Goal: Task Accomplishment & Management: Complete application form

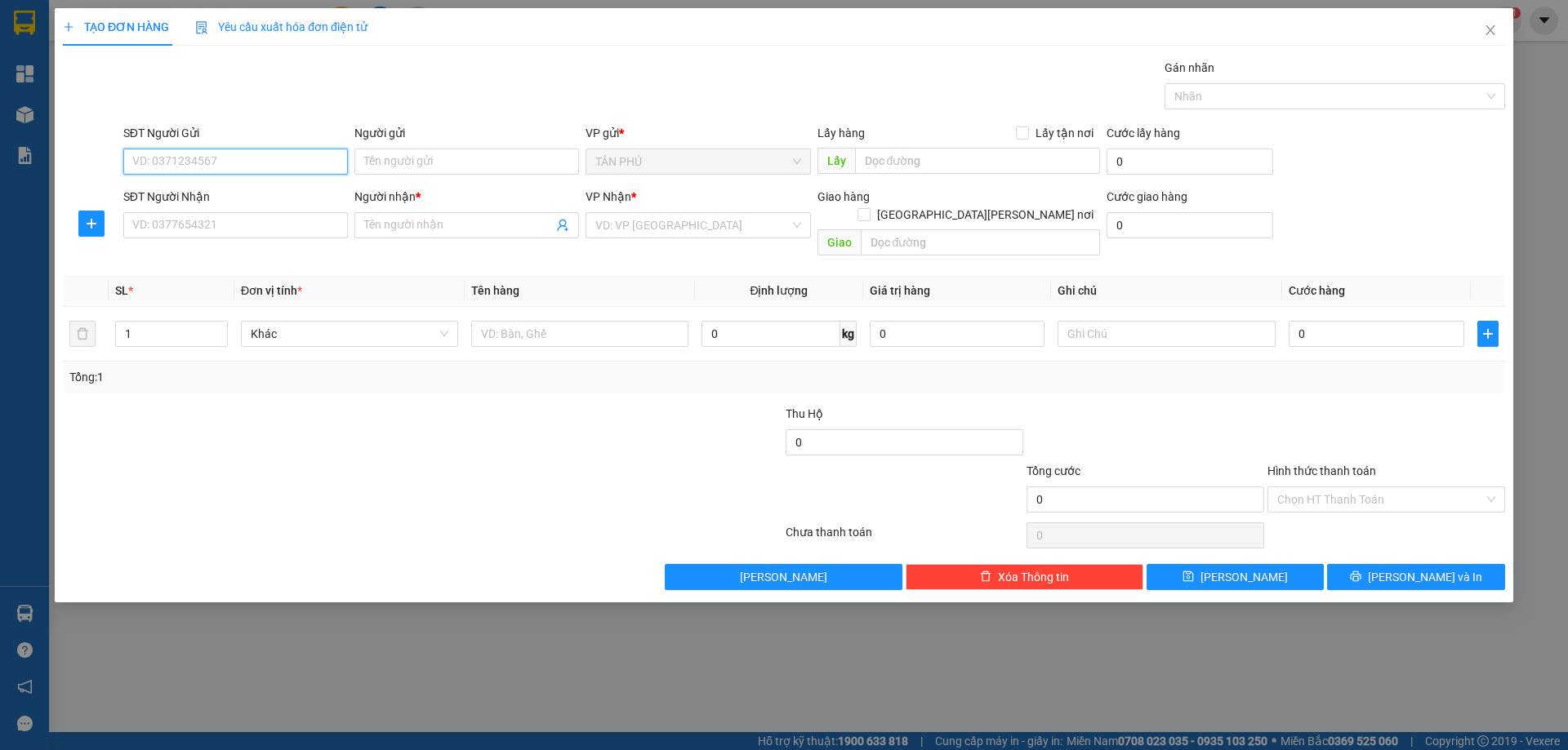
scroll to position [287, 0]
click at [308, 234] on input "SĐT Người Nhận" at bounding box center [235, 225] width 225 height 26
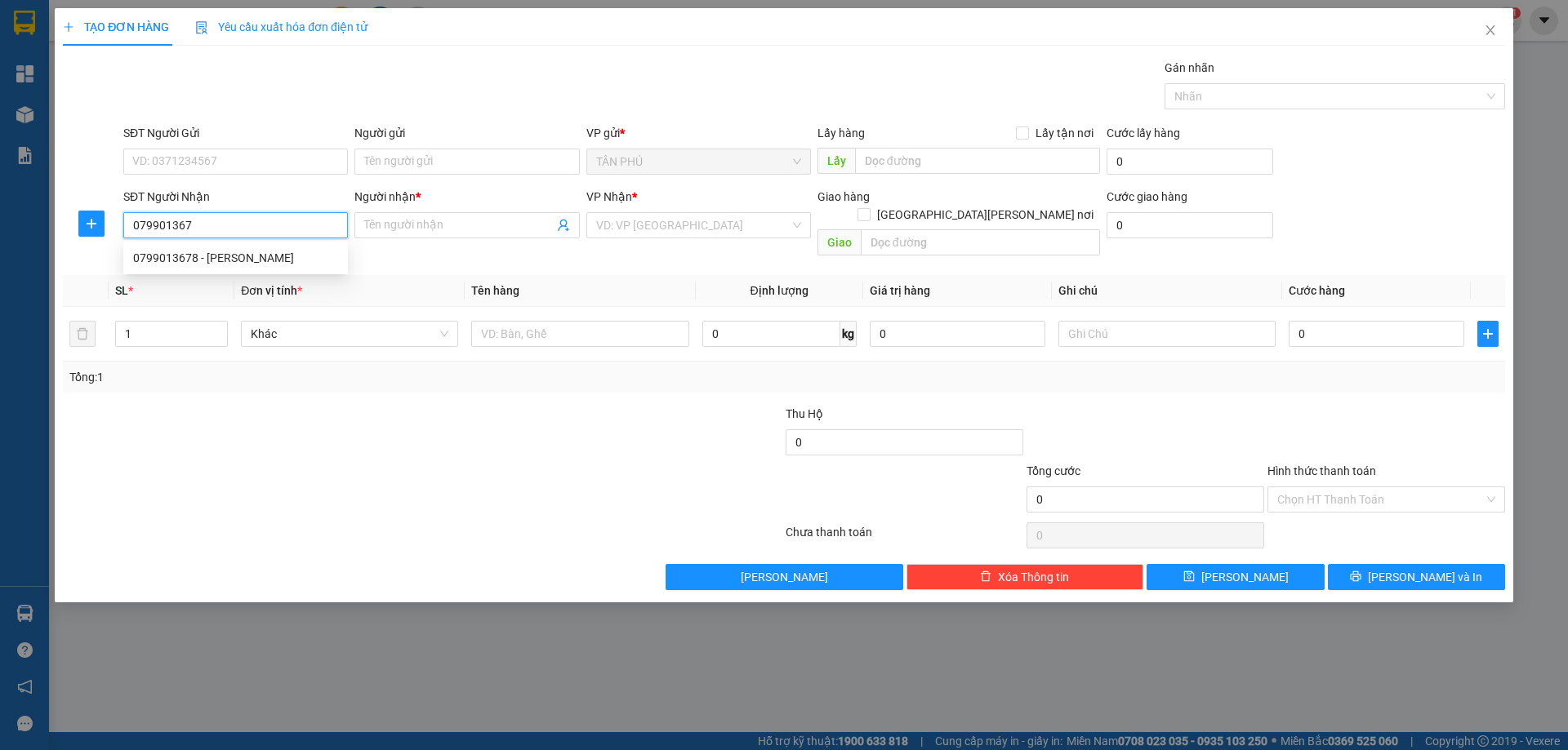
type input "0799013678"
click at [311, 247] on div "0799013678 - [PERSON_NAME]" at bounding box center [235, 257] width 225 height 26
type input "[PERSON_NAME]"
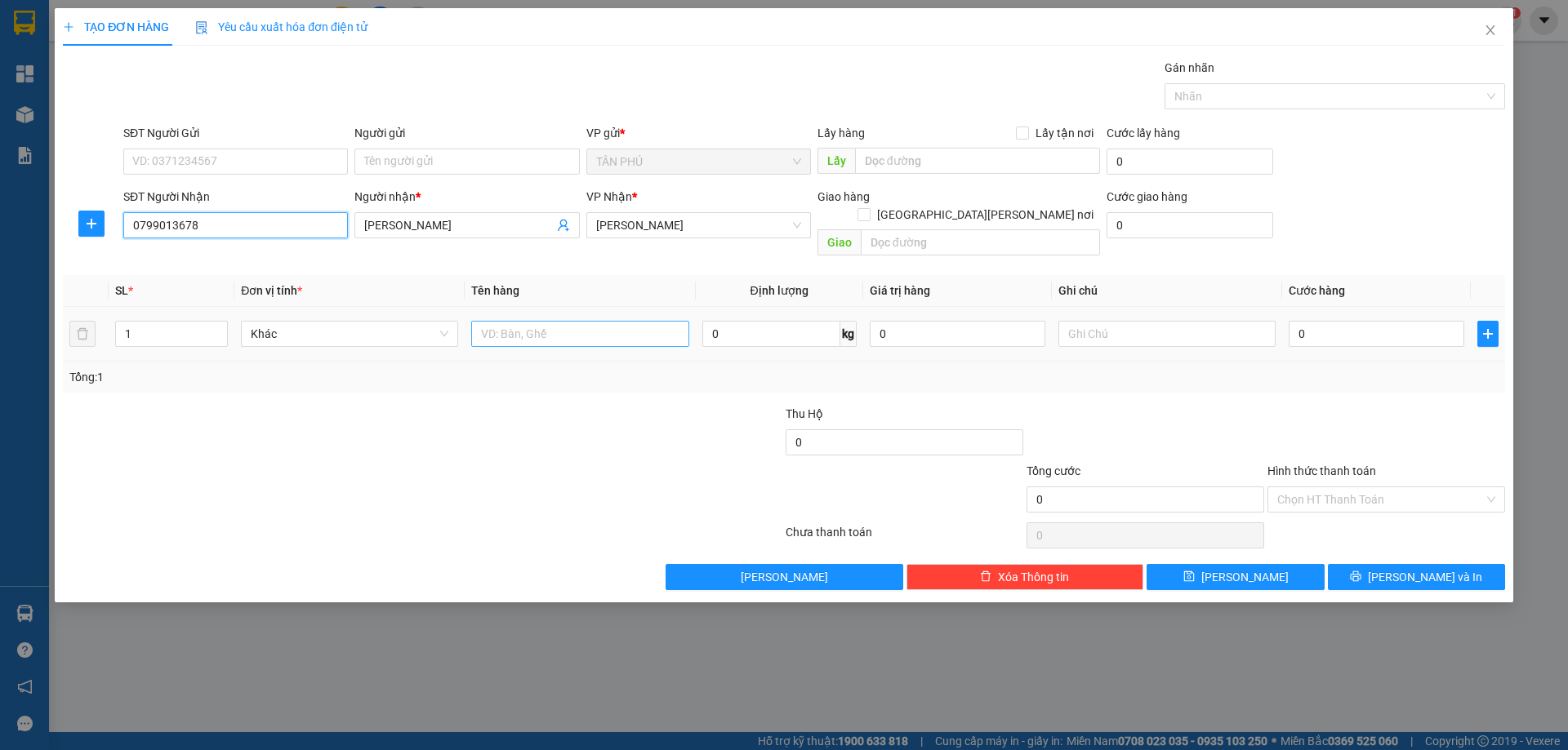
type input "0799013678"
click at [562, 321] on input "text" at bounding box center [580, 334] width 217 height 26
type input "HỘP"
click at [1173, 321] on input "text" at bounding box center [1166, 334] width 217 height 26
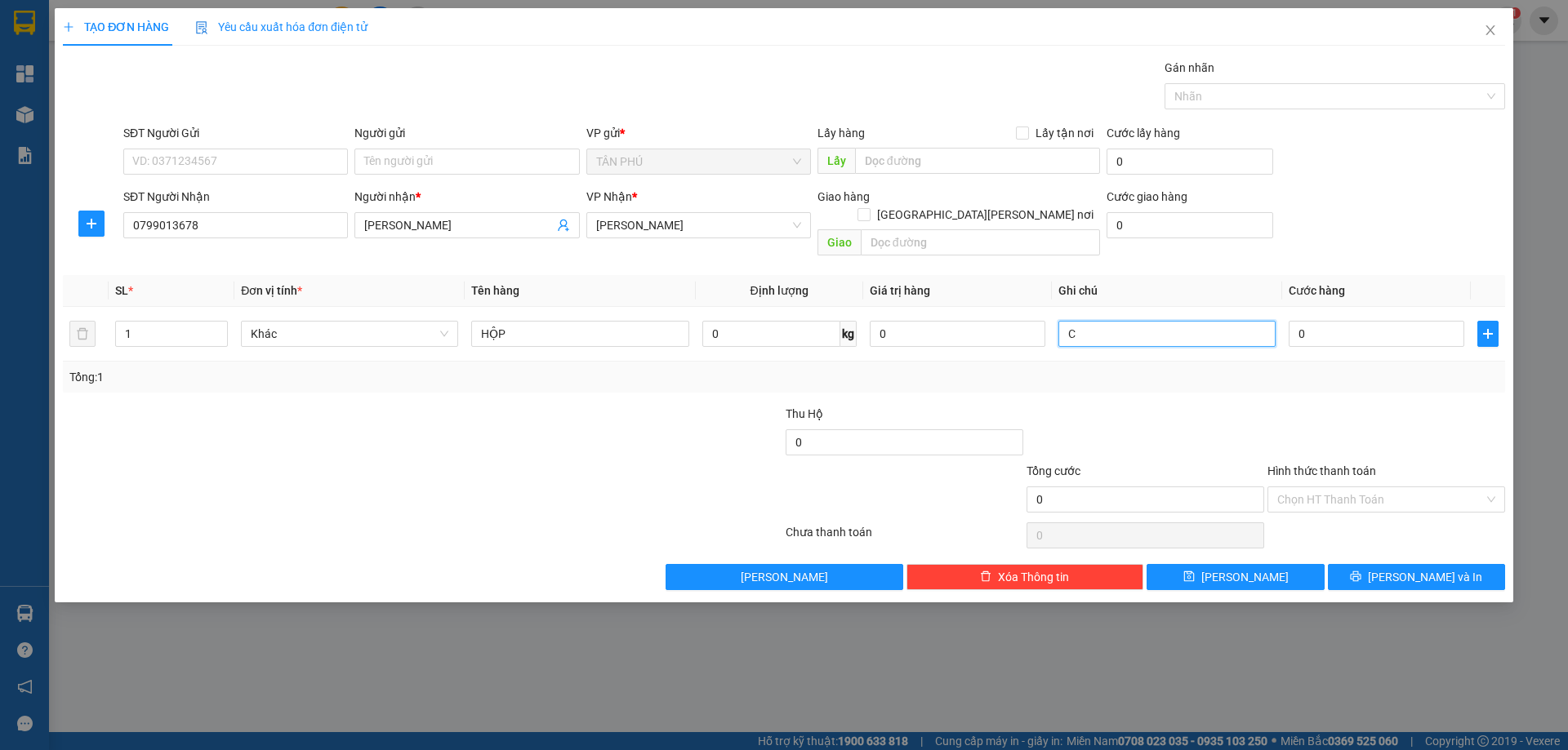
type input "C"
click at [1308, 464] on label "Hình thức thanh toán" at bounding box center [1321, 471] width 109 height 13
click at [1308, 487] on input "Hình thức thanh toán" at bounding box center [1380, 499] width 206 height 25
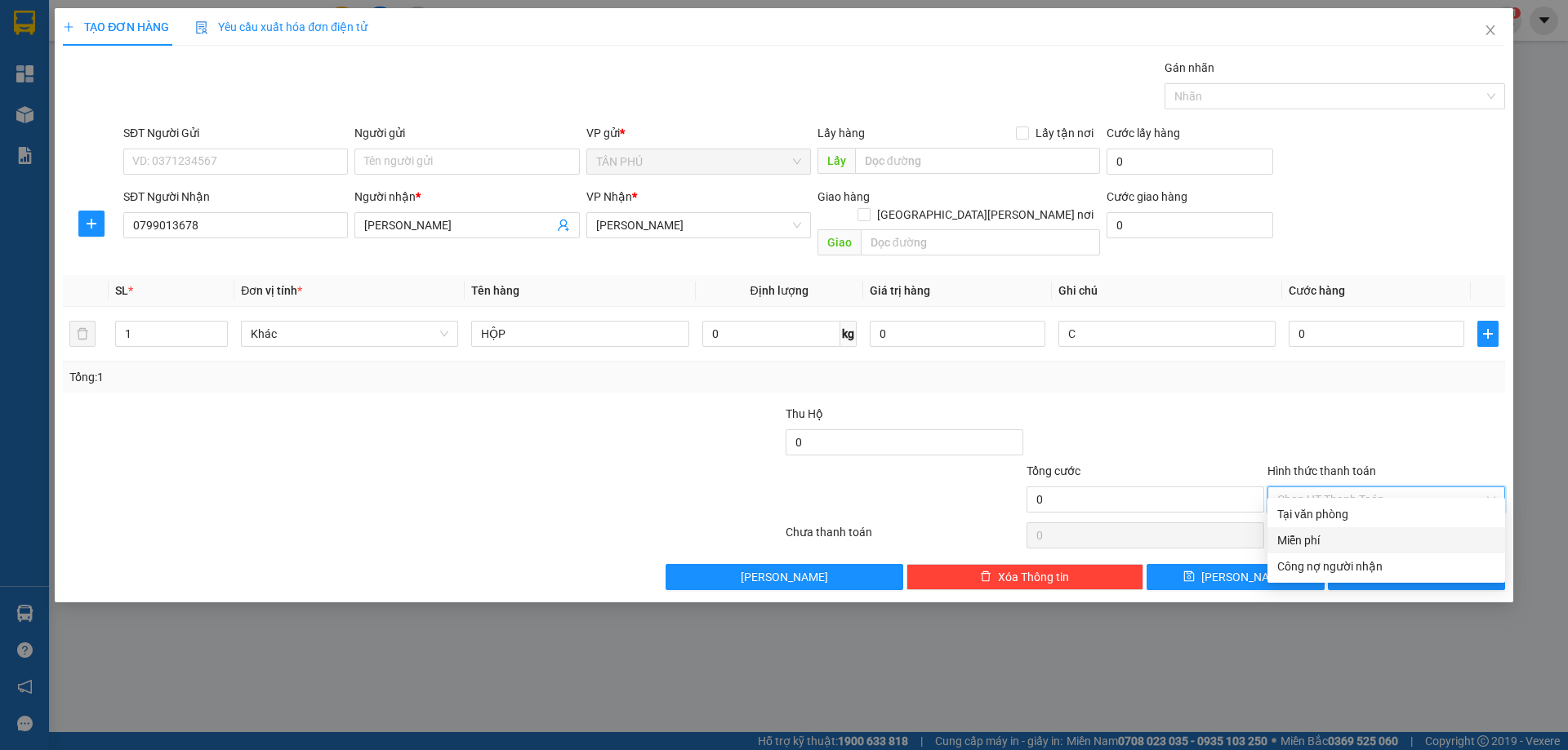
click at [1312, 540] on div "Miễn phí" at bounding box center [1385, 540] width 218 height 18
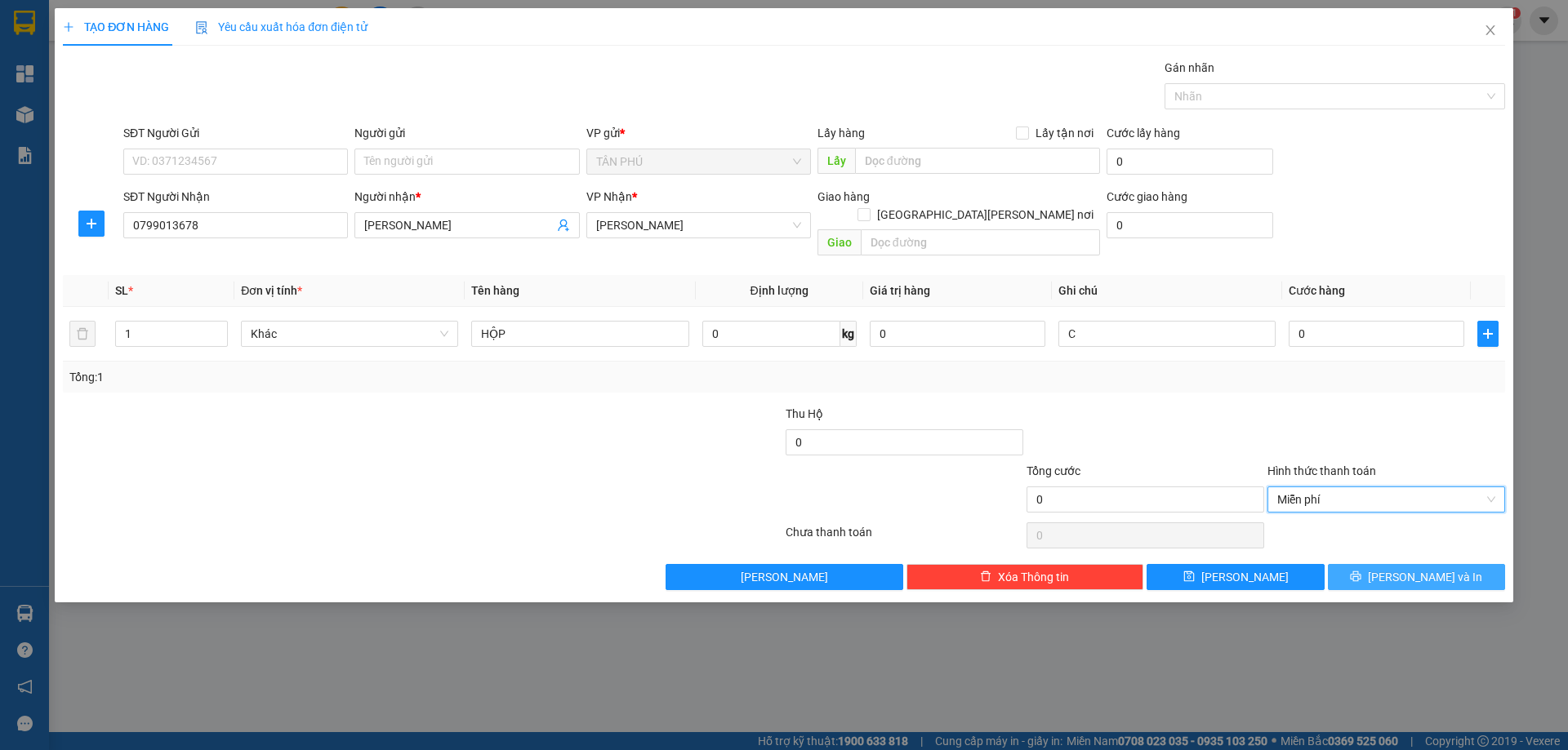
click at [1344, 564] on button "[PERSON_NAME] và In" at bounding box center [1416, 577] width 177 height 26
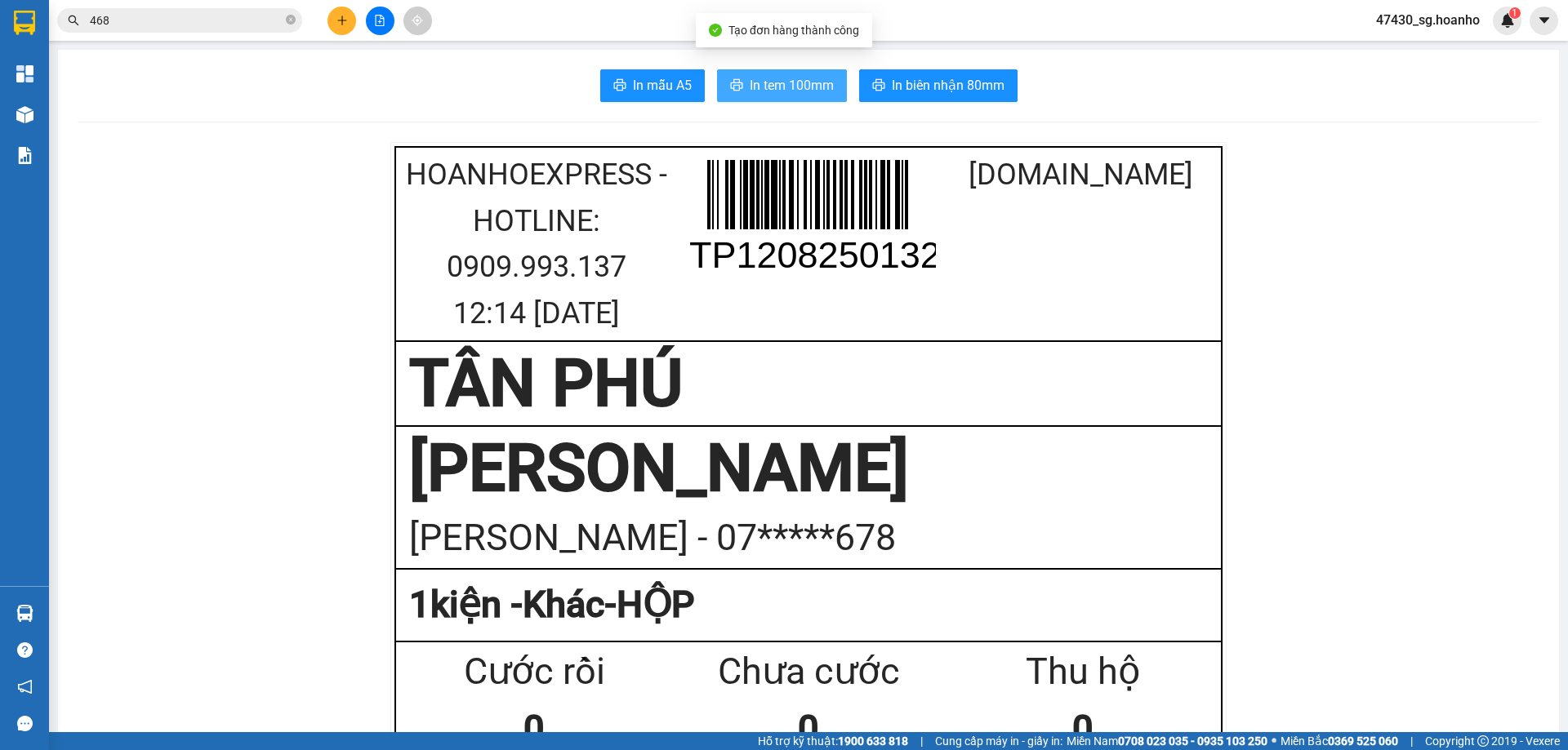
click at [775, 85] on span "In tem 100mm" at bounding box center [791, 85] width 84 height 20
